Goal: Task Accomplishment & Management: Complete application form

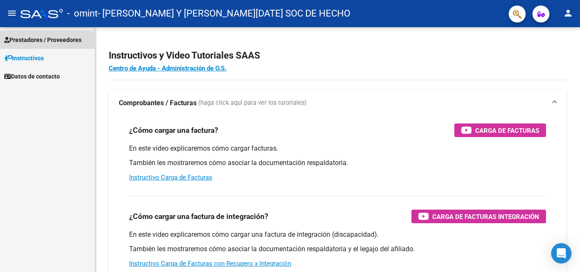
click at [45, 39] on span "Prestadores / Proveedores" at bounding box center [42, 39] width 77 height 9
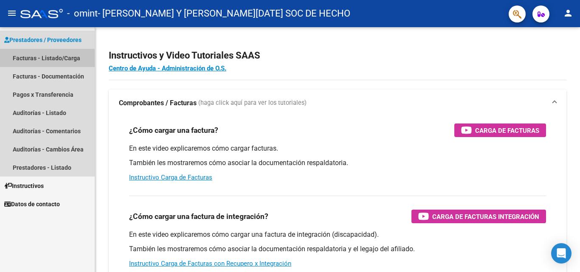
click at [45, 59] on link "Facturas - Listado/Carga" at bounding box center [47, 58] width 95 height 18
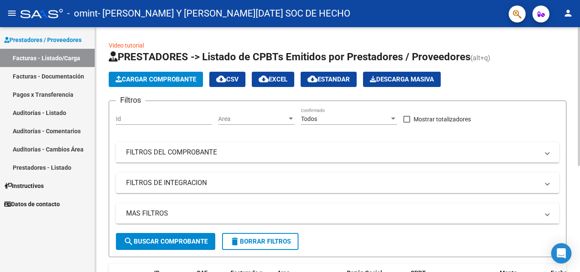
click at [170, 78] on span "Cargar Comprobante" at bounding box center [155, 80] width 81 height 8
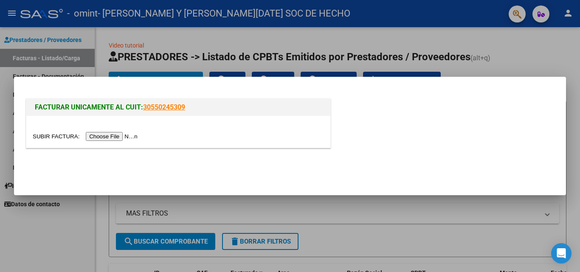
click at [108, 137] on input "file" at bounding box center [86, 136] width 107 height 9
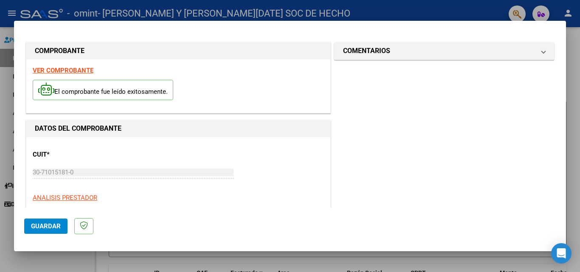
click at [50, 227] on span "Guardar" at bounding box center [46, 226] width 30 height 8
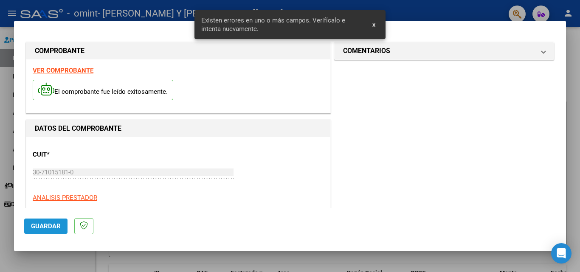
scroll to position [191, 0]
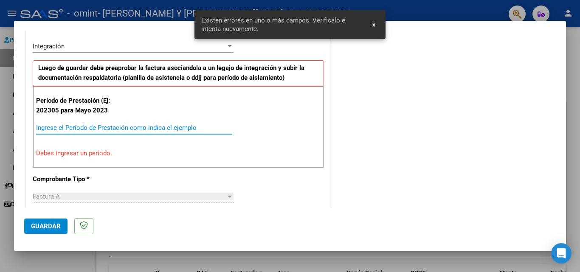
click at [94, 124] on input "Ingrese el Período de Prestación como indica el ejemplo" at bounding box center [134, 128] width 196 height 8
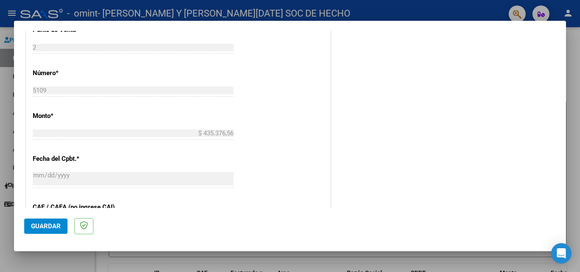
scroll to position [418, 0]
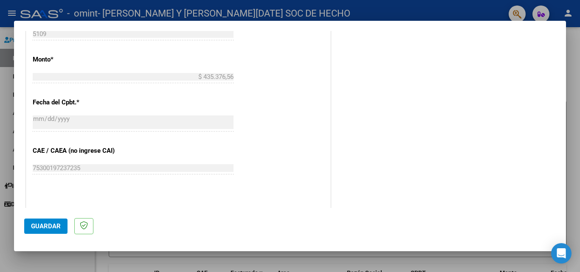
type input "202507"
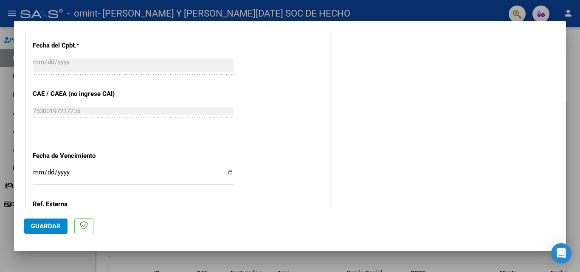
scroll to position [531, 0]
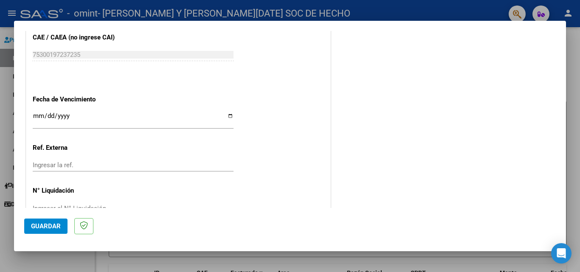
click at [226, 117] on input "Ingresar la fecha" at bounding box center [133, 119] width 201 height 14
type input "[DATE]"
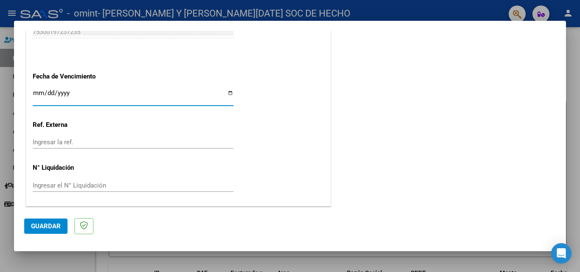
click at [73, 184] on input "Ingresar el N° Liquidación" at bounding box center [133, 186] width 201 height 8
click at [50, 227] on span "Guardar" at bounding box center [46, 226] width 30 height 8
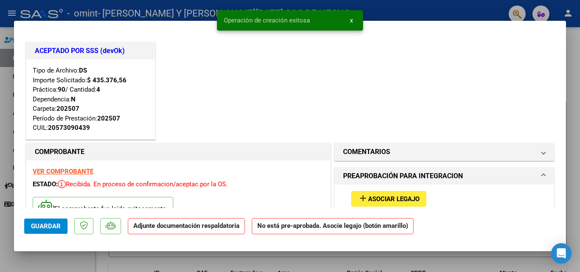
scroll to position [113, 0]
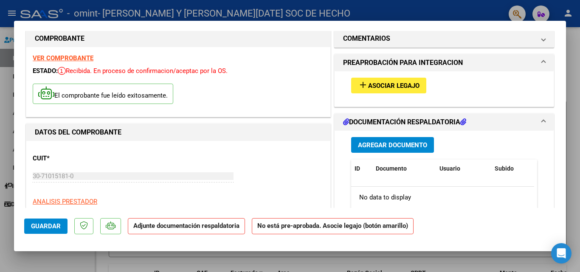
click at [396, 85] on span "Asociar Legajo" at bounding box center [393, 86] width 51 height 8
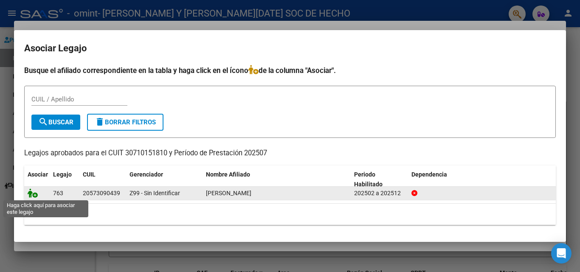
click at [32, 194] on icon at bounding box center [33, 192] width 10 height 9
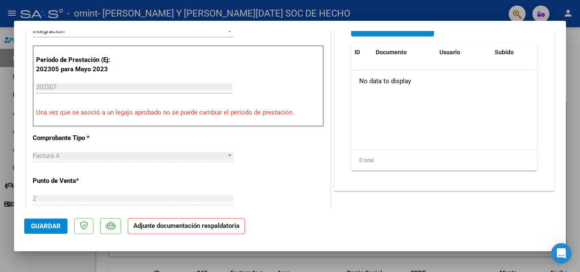
scroll to position [283, 0]
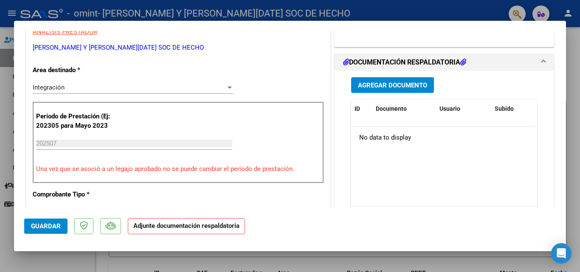
click at [376, 84] on span "Agregar Documento" at bounding box center [392, 85] width 69 height 8
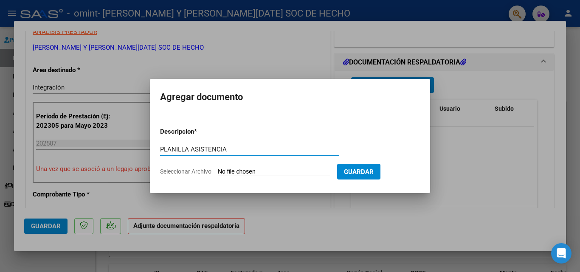
type input "PLANILLA ASISTENCIA"
click at [292, 172] on input "Seleccionar Archivo" at bounding box center [274, 172] width 112 height 8
type input "C:\fakepath\[PERSON_NAME][DATE].pdf"
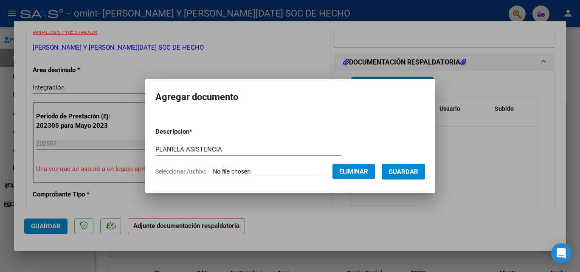
click at [404, 168] on span "Guardar" at bounding box center [403, 172] width 30 height 8
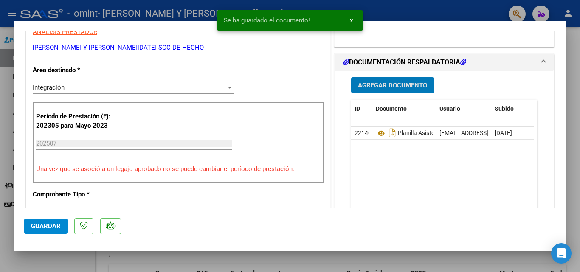
click at [388, 82] on span "Agregar Documento" at bounding box center [392, 85] width 69 height 8
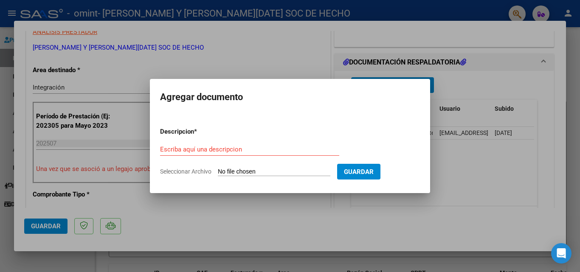
click at [230, 170] on input "Seleccionar Archivo" at bounding box center [274, 172] width 112 height 8
click at [245, 151] on input "Escriba aquí una descripcion" at bounding box center [249, 150] width 179 height 8
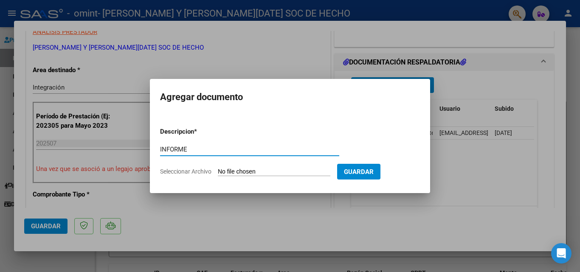
type input "INFORME"
click at [249, 164] on form "Descripcion * INFORME Escriba aquí una descripcion Seleccionar Archivo Guardar" at bounding box center [290, 152] width 260 height 62
click at [248, 171] on input "Seleccionar Archivo" at bounding box center [274, 172] width 112 height 8
click at [277, 166] on form "Descripcion * INFORME Escriba aquí una descripcion Seleccionar Archivo Guardar" at bounding box center [290, 152] width 260 height 62
click at [237, 170] on input "Seleccionar Archivo" at bounding box center [274, 172] width 112 height 8
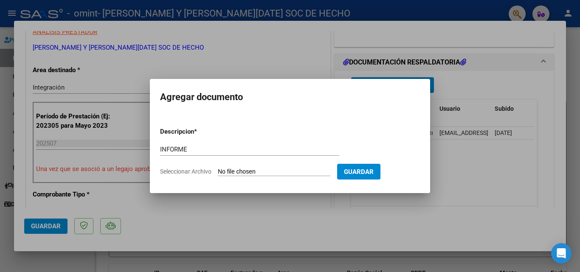
type input "C:\fakepath\[PERSON_NAME] 2025.pdf"
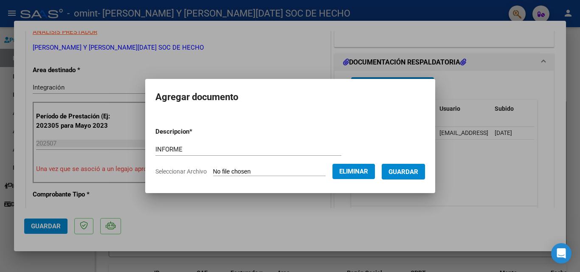
click at [403, 169] on span "Guardar" at bounding box center [403, 172] width 30 height 8
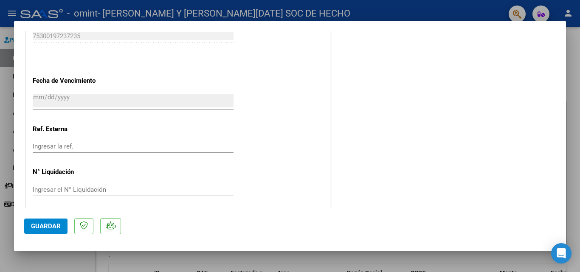
scroll to position [683, 0]
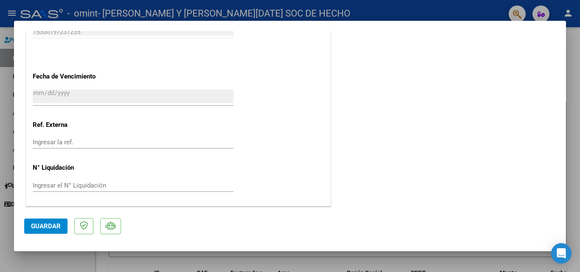
click at [43, 224] on span "Guardar" at bounding box center [46, 226] width 30 height 8
click at [52, 226] on span "Guardar" at bounding box center [46, 226] width 30 height 8
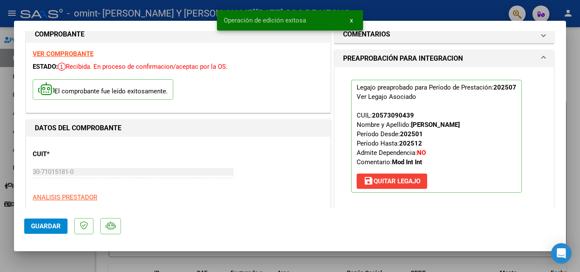
scroll to position [0, 0]
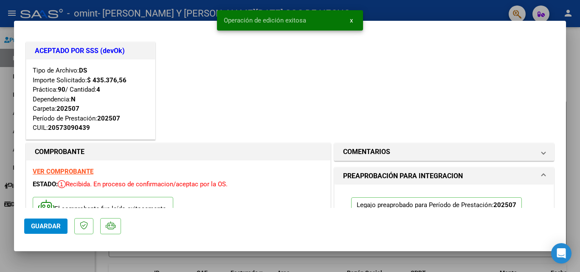
drag, startPoint x: 4, startPoint y: 65, endPoint x: 8, endPoint y: 81, distance: 16.3
click at [4, 66] on div at bounding box center [290, 136] width 580 height 272
type input "$ 0,00"
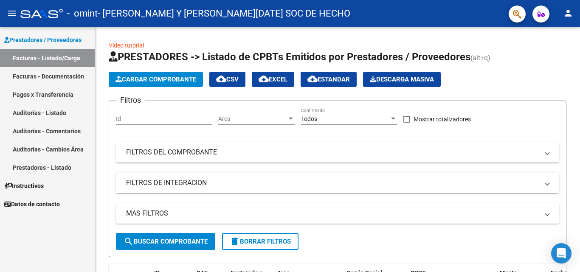
click at [49, 78] on link "Facturas - Documentación" at bounding box center [47, 76] width 95 height 18
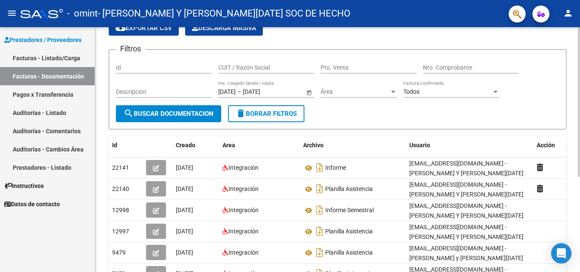
scroll to position [99, 0]
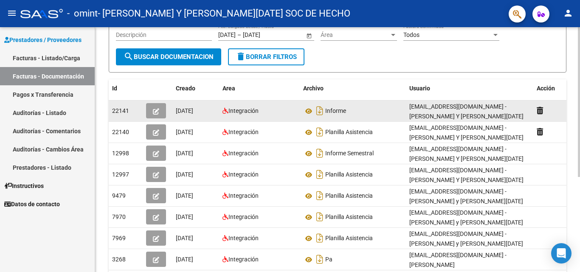
click at [365, 110] on div "Informe" at bounding box center [352, 111] width 99 height 14
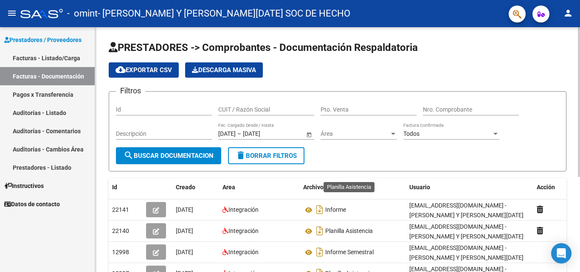
scroll to position [113, 0]
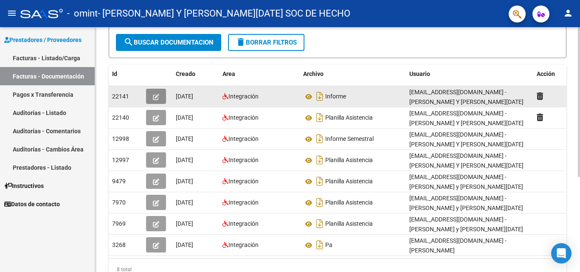
click at [158, 98] on icon "button" at bounding box center [156, 97] width 6 height 6
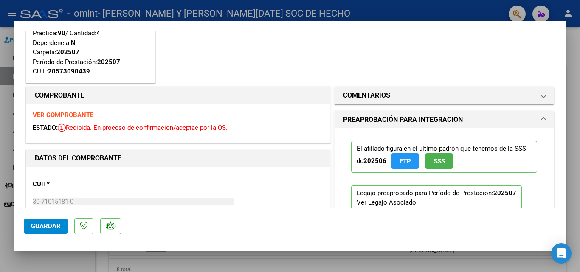
scroll to position [0, 0]
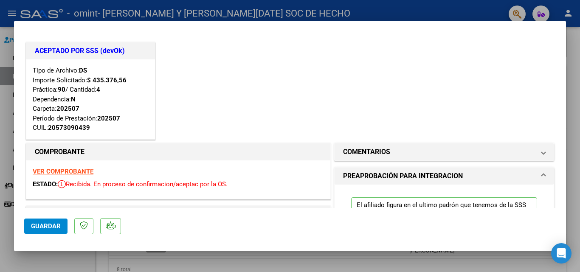
click at [576, 30] on div at bounding box center [290, 136] width 580 height 272
type input "$ 0,00"
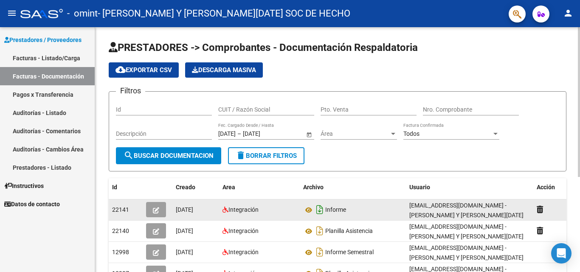
scroll to position [113, 0]
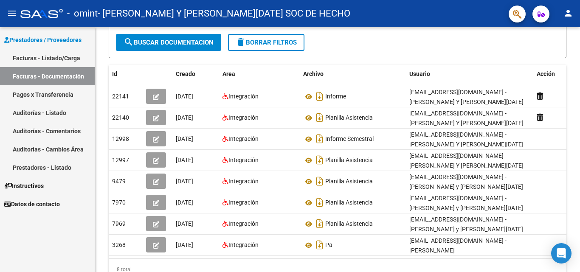
click at [34, 56] on link "Facturas - Listado/Carga" at bounding box center [47, 58] width 95 height 18
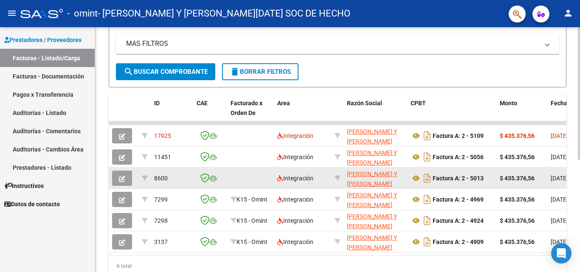
scroll to position [208, 0]
